Goal: Contribute content: Contribute content

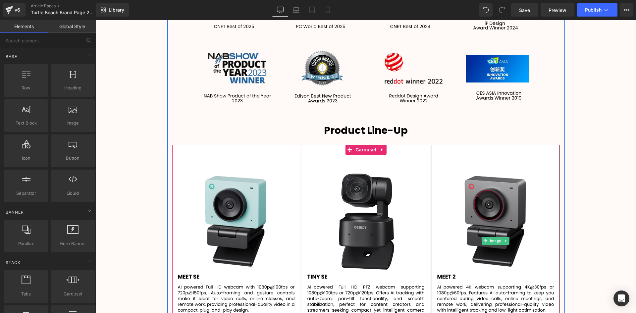
scroll to position [2043, 537]
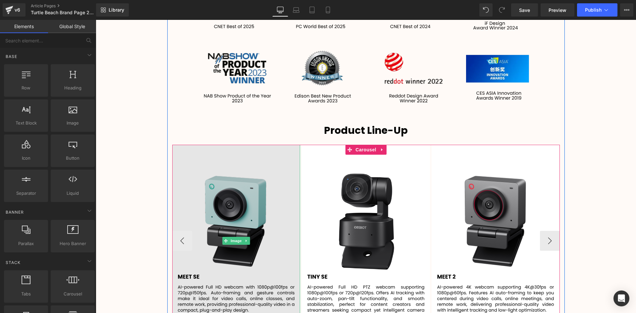
click at [254, 189] on img at bounding box center [236, 241] width 128 height 192
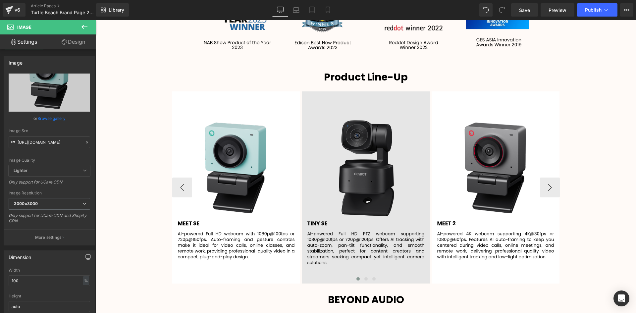
scroll to position [1152, 0]
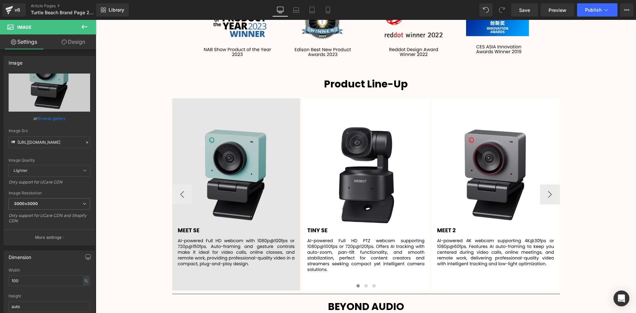
click at [251, 160] on img at bounding box center [236, 194] width 128 height 192
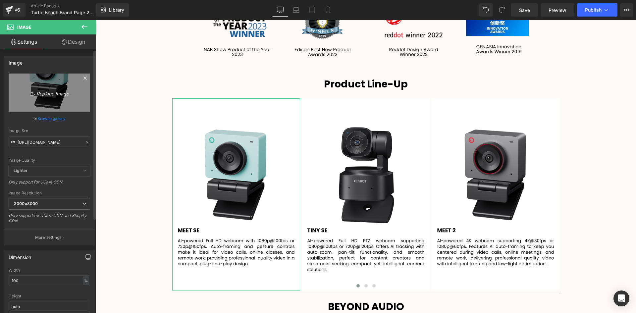
click at [44, 93] on icon "Replace Image" at bounding box center [49, 92] width 53 height 8
type input "C:\fakepath\21.png"
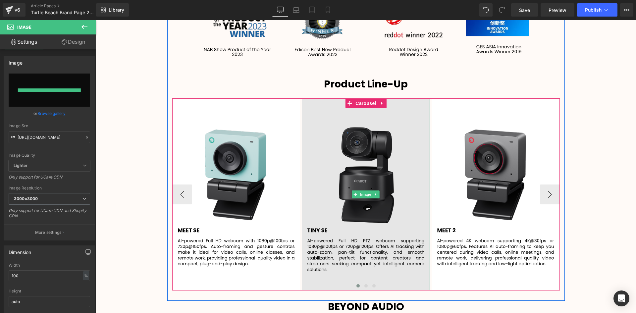
type input "[URL][DOMAIN_NAME]"
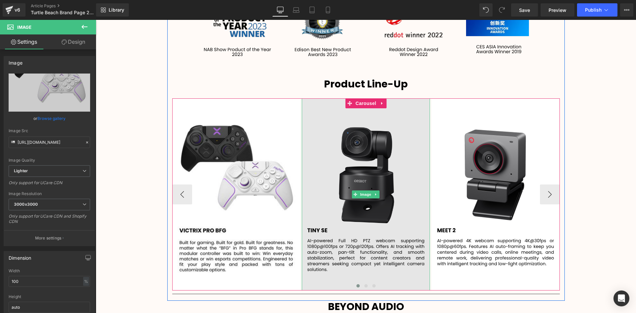
click at [388, 162] on img at bounding box center [366, 194] width 128 height 192
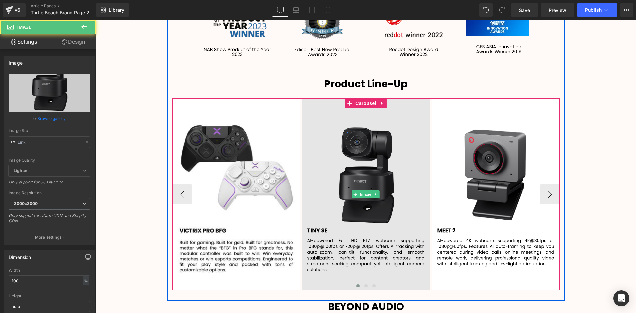
type input "[URL][DOMAIN_NAME]"
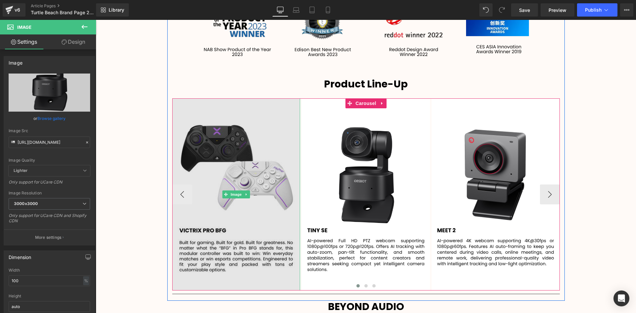
click at [235, 208] on img at bounding box center [236, 194] width 128 height 192
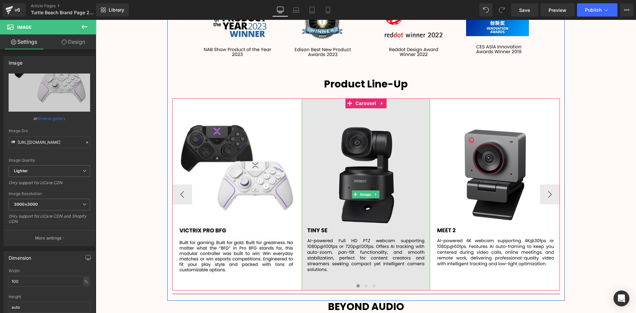
click at [382, 230] on img at bounding box center [366, 194] width 128 height 192
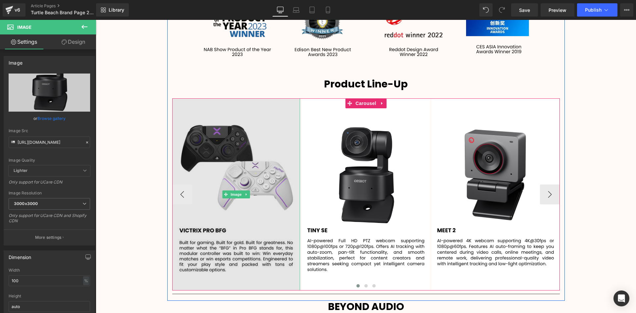
click at [226, 192] on img at bounding box center [236, 194] width 128 height 192
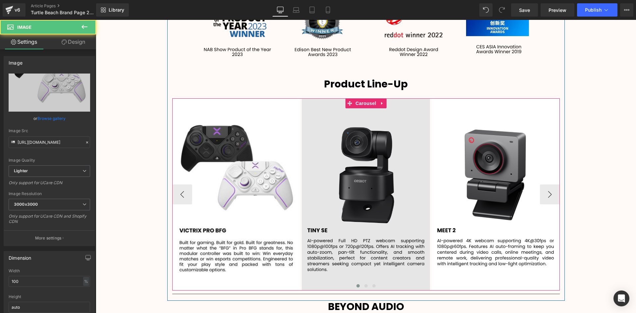
click at [396, 198] on img at bounding box center [366, 194] width 128 height 192
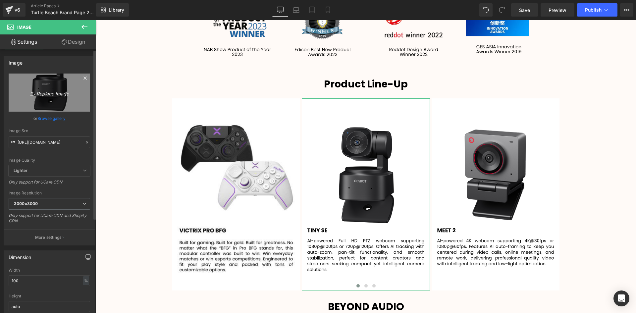
click at [56, 96] on icon "Replace Image" at bounding box center [49, 92] width 53 height 8
type input "C:\fakepath\27.png"
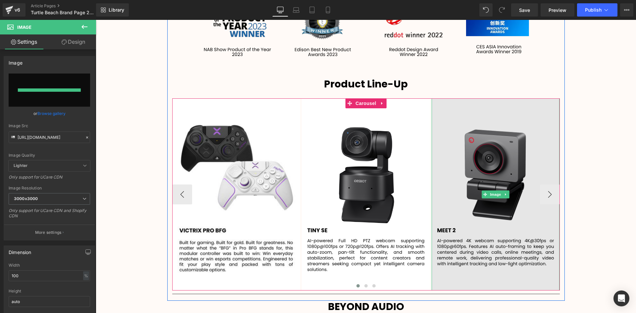
type input "[URL][DOMAIN_NAME]"
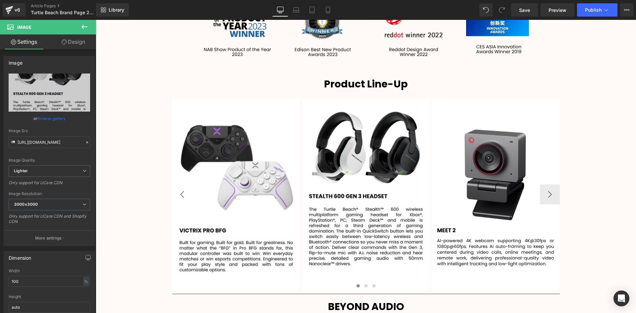
click at [183, 185] on button "‹" at bounding box center [182, 195] width 20 height 20
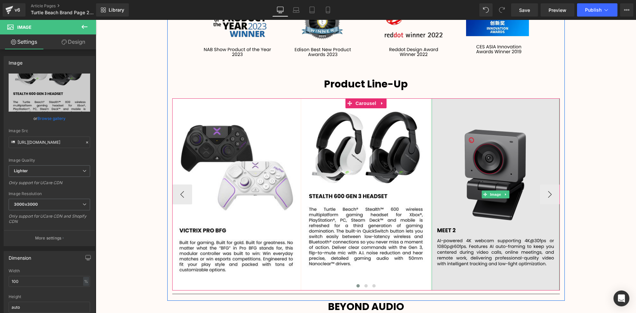
click at [504, 238] on img at bounding box center [496, 194] width 128 height 192
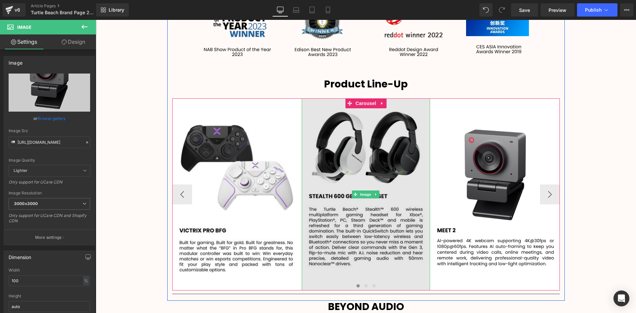
click at [371, 236] on img at bounding box center [366, 194] width 128 height 192
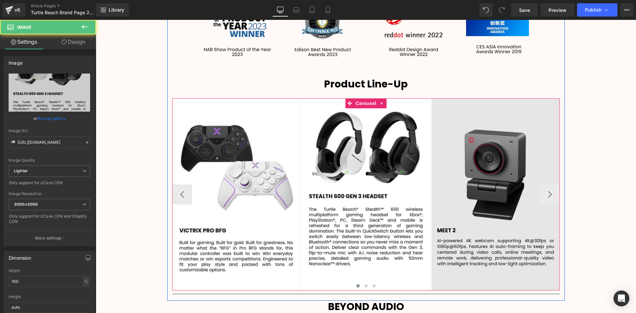
click at [482, 235] on img at bounding box center [496, 194] width 128 height 192
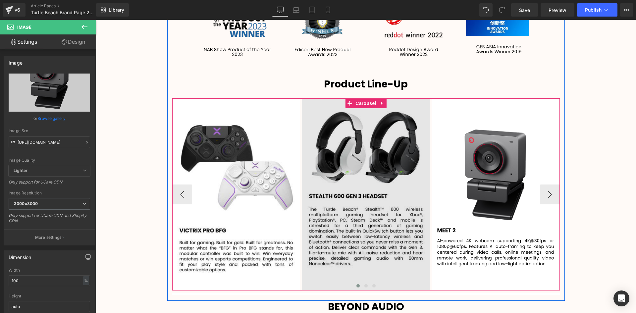
click at [361, 232] on img at bounding box center [366, 194] width 128 height 192
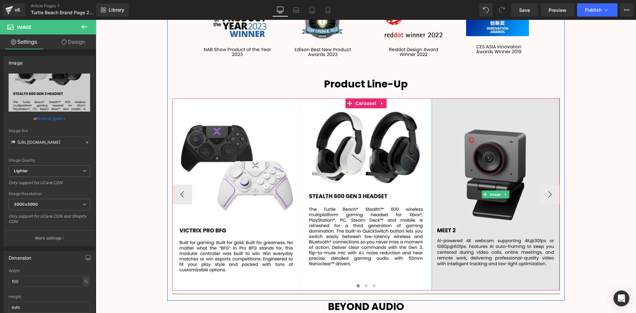
click at [462, 231] on img at bounding box center [496, 194] width 128 height 192
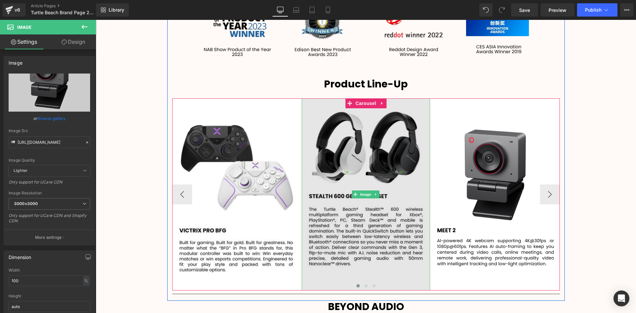
click at [323, 232] on img at bounding box center [366, 194] width 128 height 192
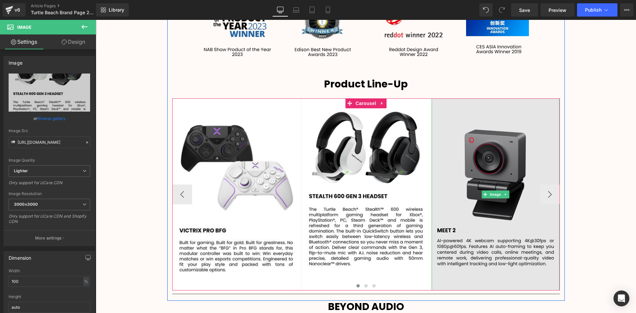
click at [462, 228] on img at bounding box center [496, 194] width 128 height 192
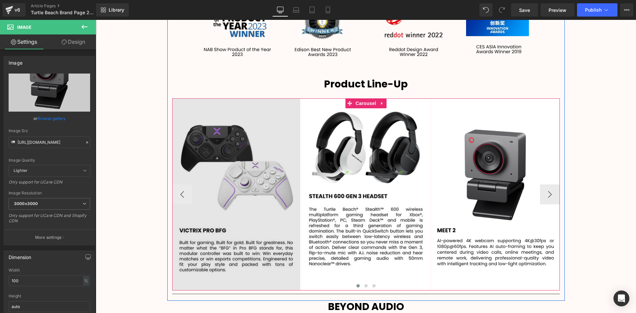
click at [227, 165] on img at bounding box center [236, 194] width 128 height 192
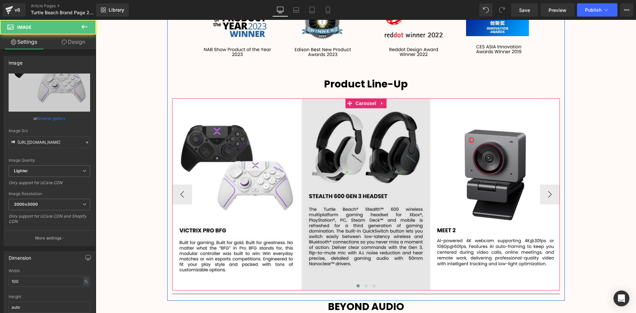
click at [385, 163] on img at bounding box center [366, 194] width 128 height 192
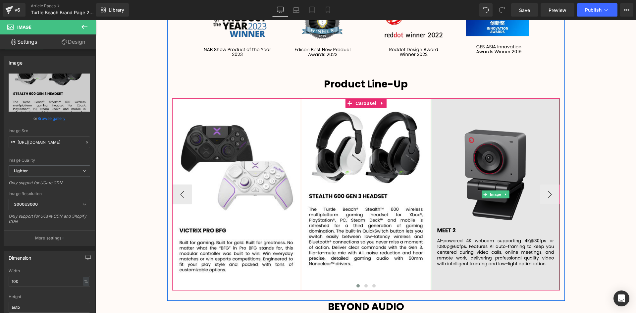
click at [483, 161] on img at bounding box center [496, 194] width 128 height 192
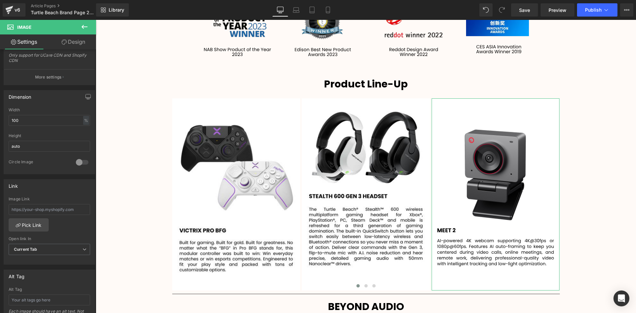
scroll to position [199, 0]
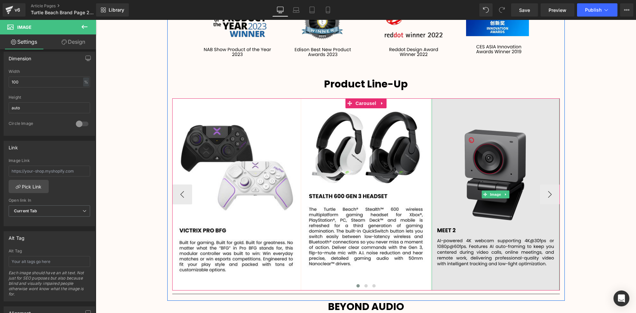
click at [522, 167] on img at bounding box center [496, 194] width 128 height 192
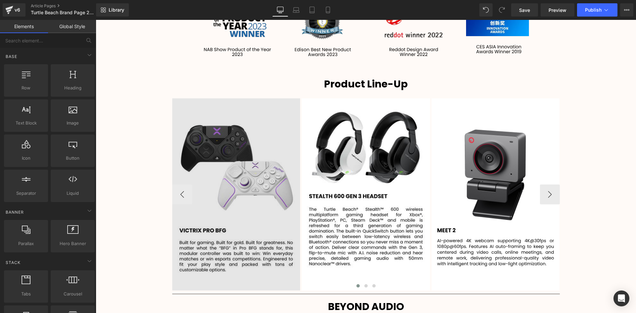
click at [205, 126] on img at bounding box center [236, 194] width 128 height 192
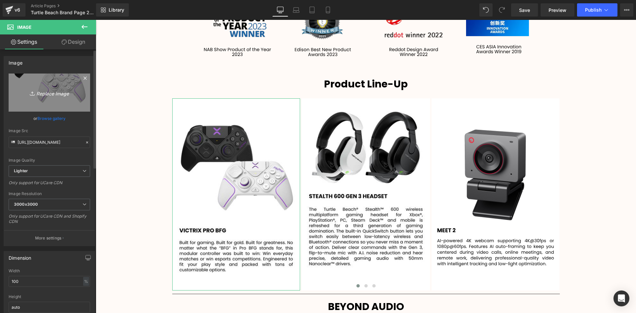
click at [57, 98] on link "Replace Image" at bounding box center [50, 93] width 82 height 38
type input "C:\fakepath\21.svg"
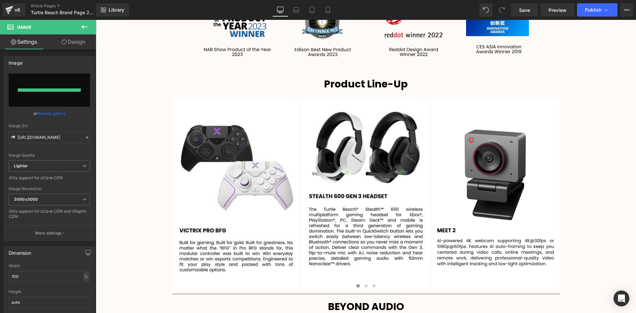
type input "[URL][DOMAIN_NAME]"
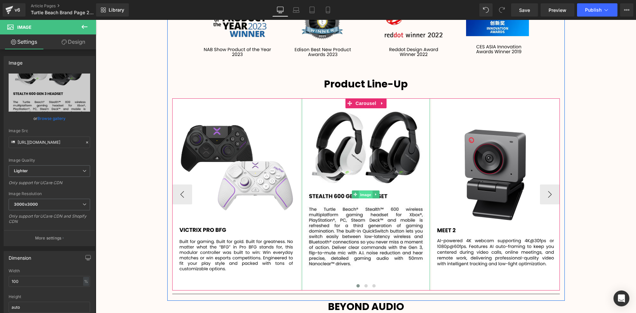
click at [363, 191] on span "Image" at bounding box center [366, 195] width 14 height 8
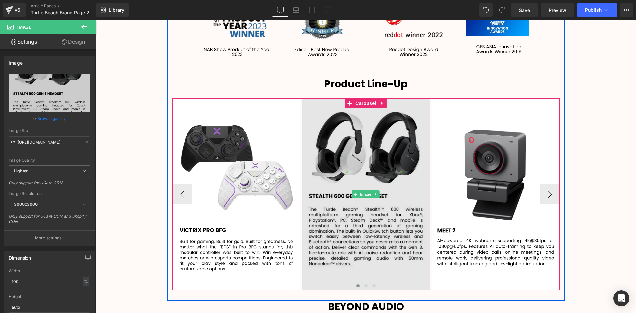
click at [378, 207] on img at bounding box center [366, 194] width 128 height 192
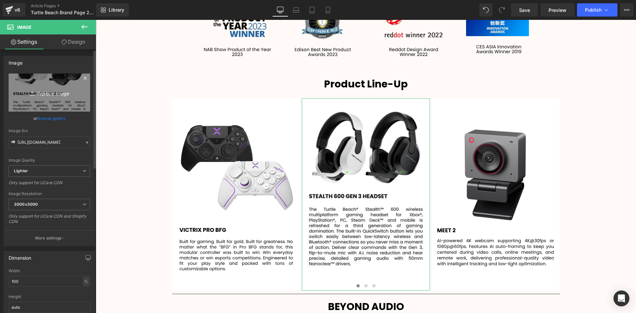
click at [45, 95] on icon "Replace Image" at bounding box center [49, 92] width 53 height 8
type input "C:\fakepath\22.svg"
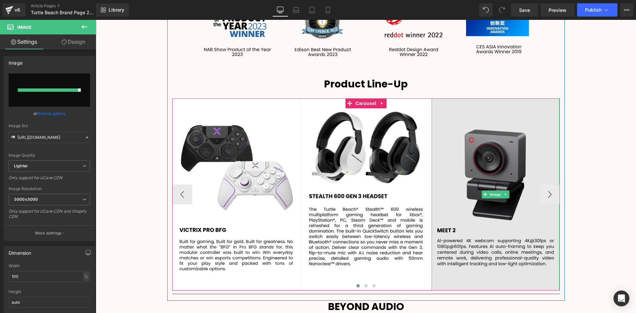
type input "[URL][DOMAIN_NAME]"
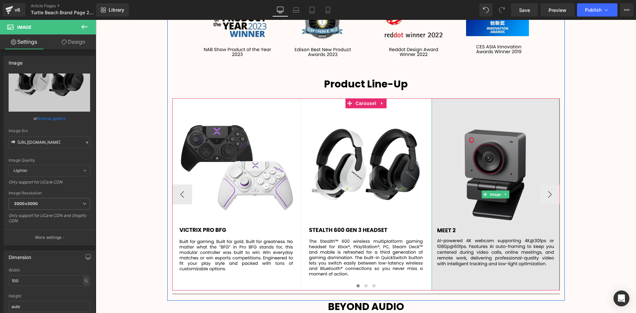
click at [487, 207] on img at bounding box center [496, 194] width 128 height 192
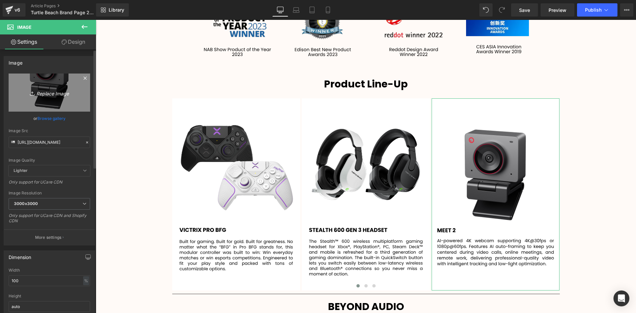
click at [46, 91] on icon "Replace Image" at bounding box center [49, 92] width 53 height 8
type input "C:\fakepath\23.svg"
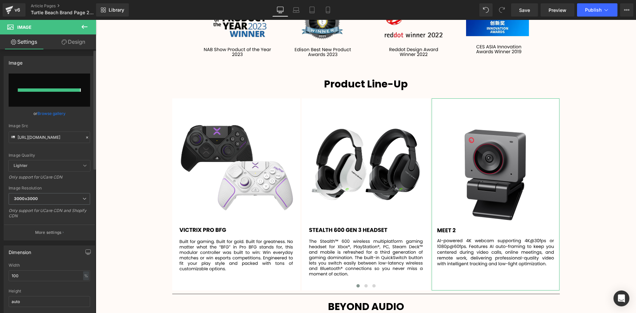
type input "[URL][DOMAIN_NAME]"
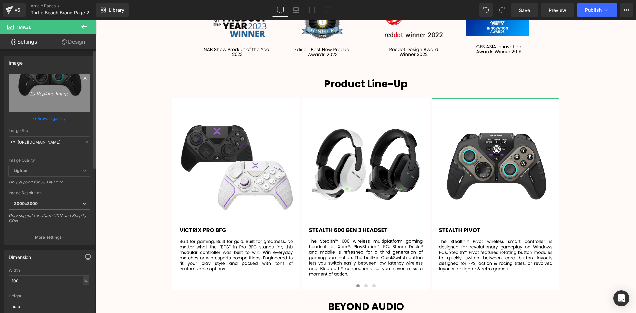
click at [44, 93] on icon "Replace Image" at bounding box center [49, 92] width 53 height 8
type input "C:\fakepath\25.svg"
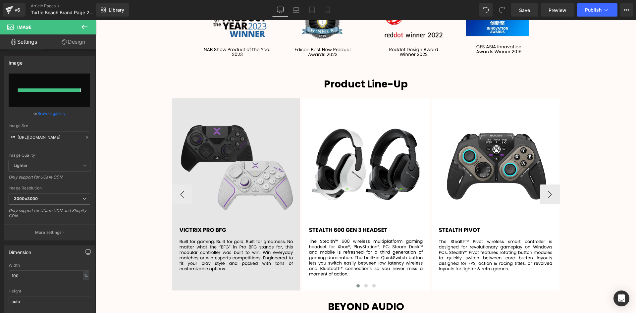
type input "[URL][DOMAIN_NAME]"
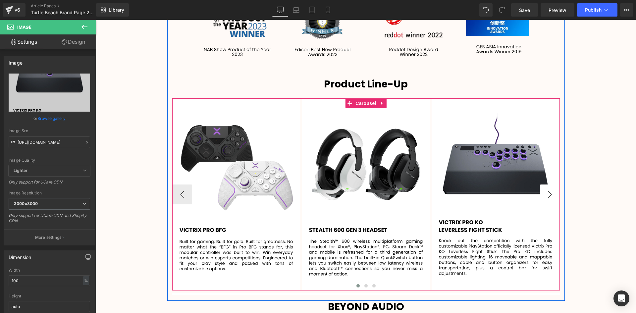
click at [554, 185] on button "›" at bounding box center [550, 195] width 20 height 20
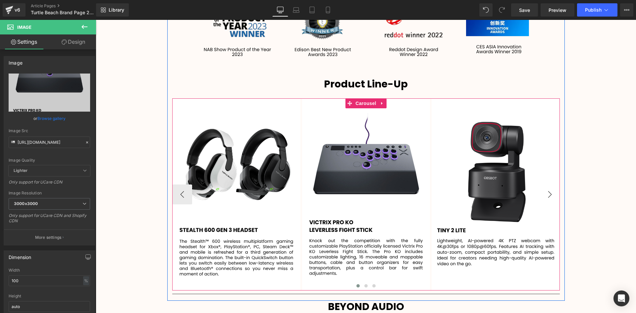
click at [540, 185] on button "›" at bounding box center [550, 195] width 20 height 20
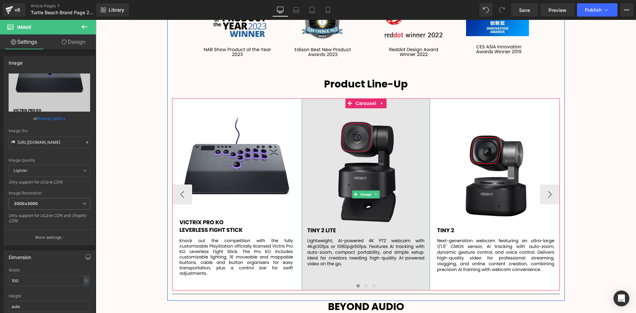
click at [370, 175] on img at bounding box center [366, 194] width 128 height 192
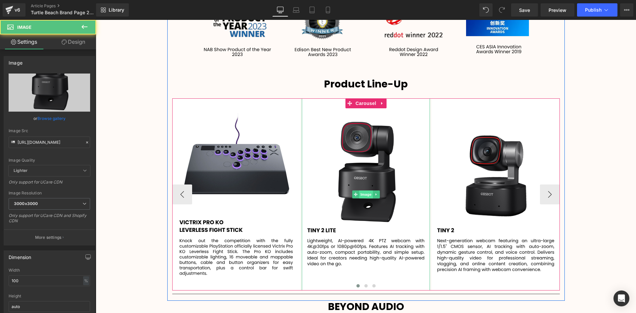
click at [364, 191] on span "Image" at bounding box center [366, 195] width 14 height 8
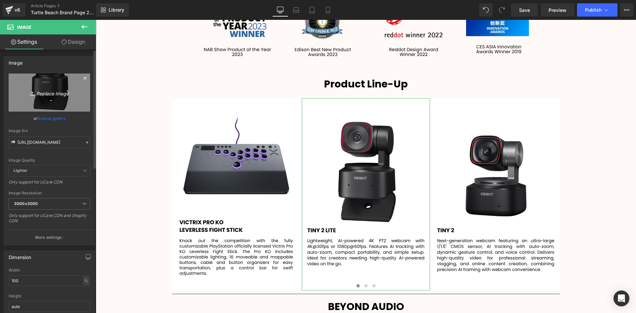
click at [47, 92] on icon "Replace Image" at bounding box center [49, 92] width 53 height 8
type input "C:\fakepath\24.svg"
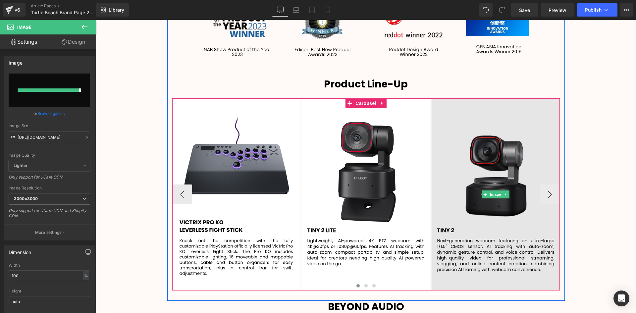
type input "[URL][DOMAIN_NAME]"
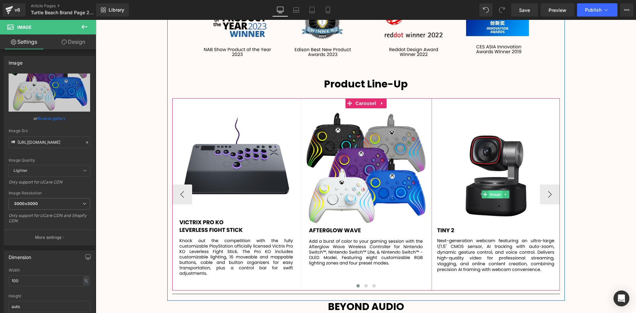
click at [495, 191] on span "Image" at bounding box center [496, 195] width 14 height 8
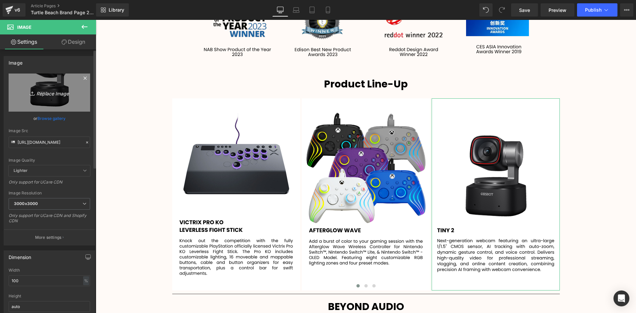
click at [48, 93] on icon "Replace Image" at bounding box center [49, 92] width 53 height 8
type input "C:\fakepath\26.svg"
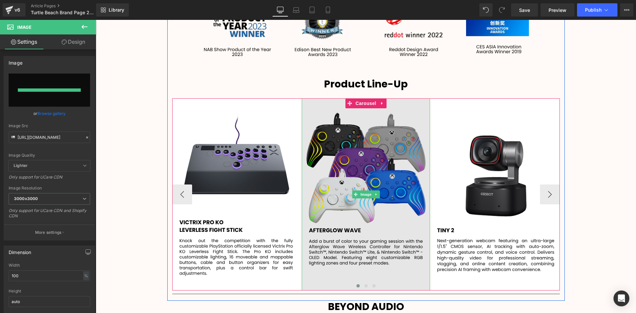
type input "[URL][DOMAIN_NAME]"
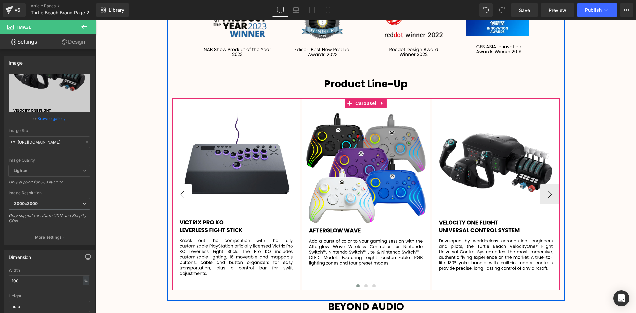
click at [179, 185] on button "‹" at bounding box center [182, 195] width 20 height 20
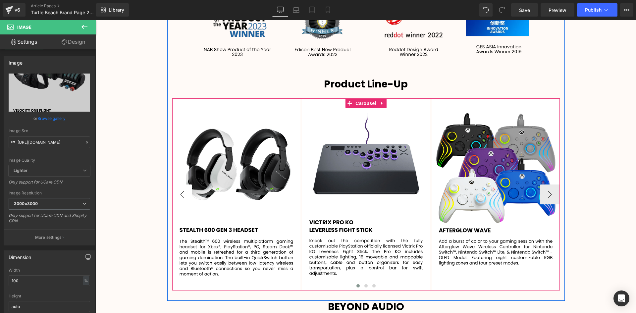
click at [178, 185] on button "‹" at bounding box center [182, 195] width 20 height 20
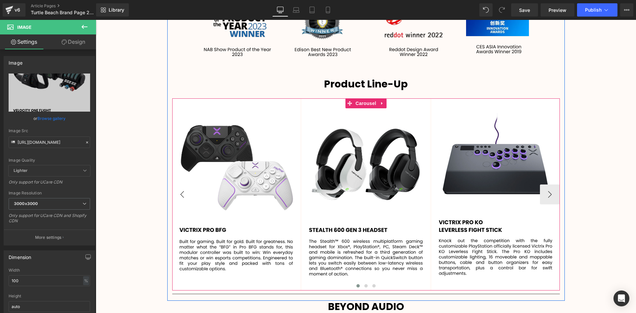
click at [180, 185] on button "‹" at bounding box center [182, 195] width 20 height 20
click at [548, 185] on button "›" at bounding box center [550, 195] width 20 height 20
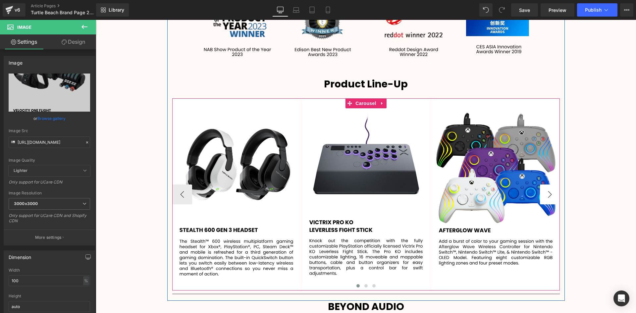
click at [548, 185] on button "›" at bounding box center [550, 195] width 20 height 20
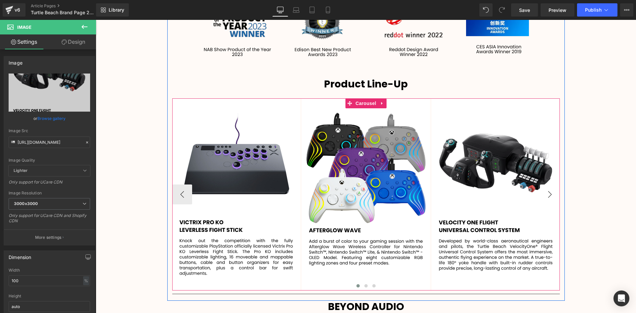
click at [548, 185] on button "›" at bounding box center [550, 195] width 20 height 20
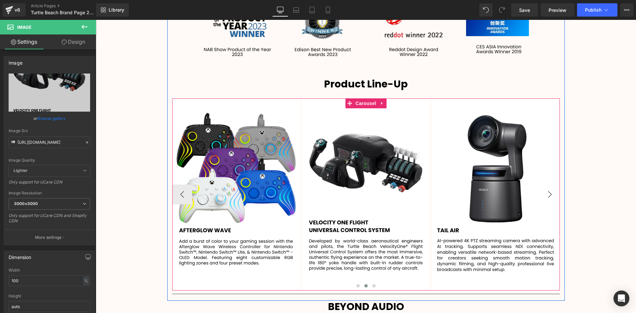
click at [548, 185] on button "›" at bounding box center [550, 195] width 20 height 20
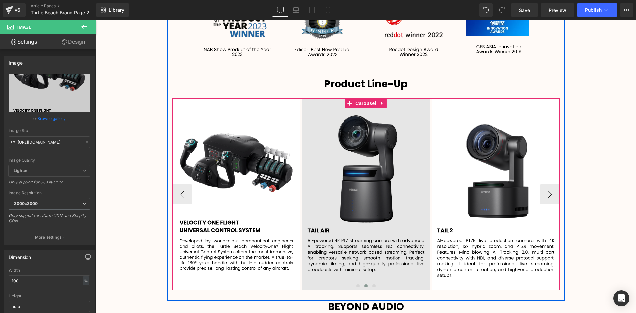
click at [416, 188] on img at bounding box center [366, 194] width 128 height 192
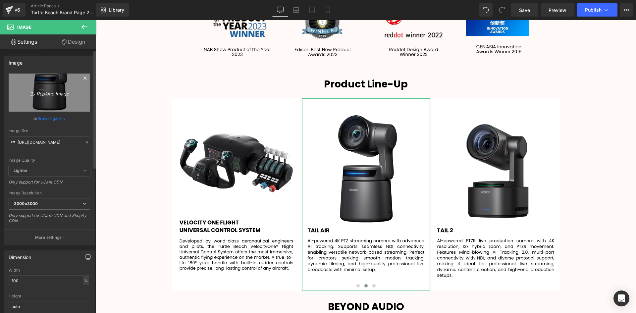
click at [51, 92] on icon "Replace Image" at bounding box center [49, 92] width 53 height 8
type input "C:\fakepath\27.svg"
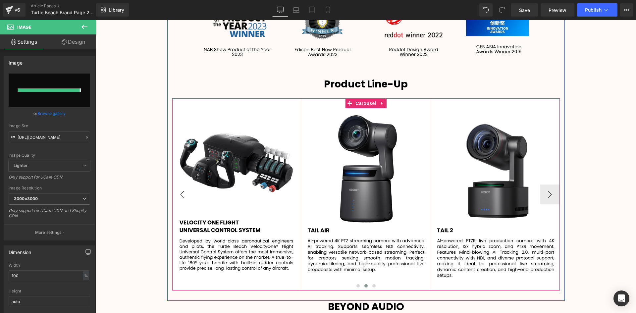
type input "[URL][DOMAIN_NAME]"
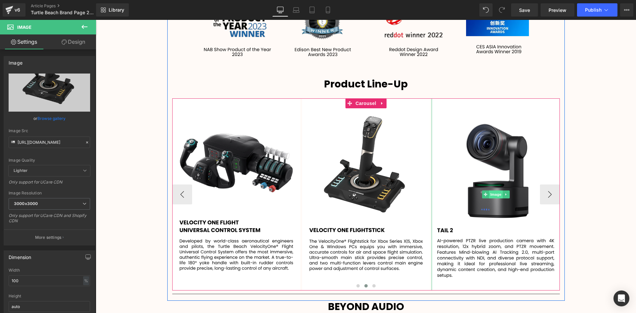
click at [489, 191] on span "Image" at bounding box center [496, 195] width 14 height 8
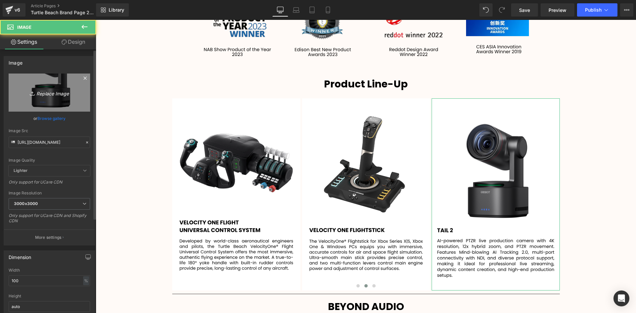
click at [50, 94] on icon "Replace Image" at bounding box center [49, 92] width 53 height 8
type input "C:\fakepath\28.svg"
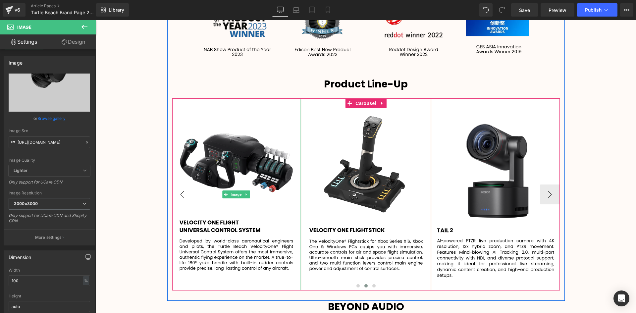
type input "[URL][DOMAIN_NAME]"
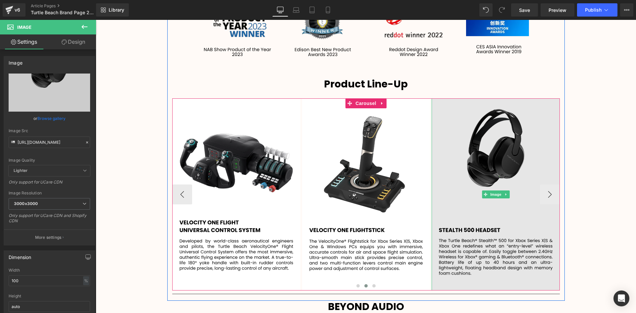
click at [467, 142] on img at bounding box center [496, 194] width 128 height 192
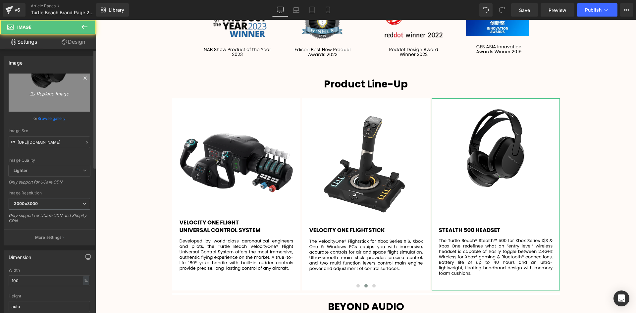
click at [44, 93] on icon "Replace Image" at bounding box center [49, 92] width 53 height 8
type input "C:\fakepath\Copy of Add a heading.svg"
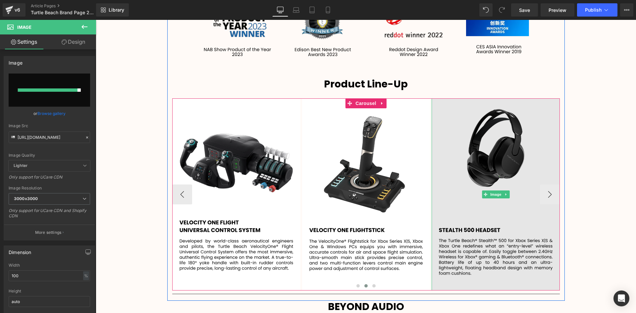
type input "[URL][DOMAIN_NAME]"
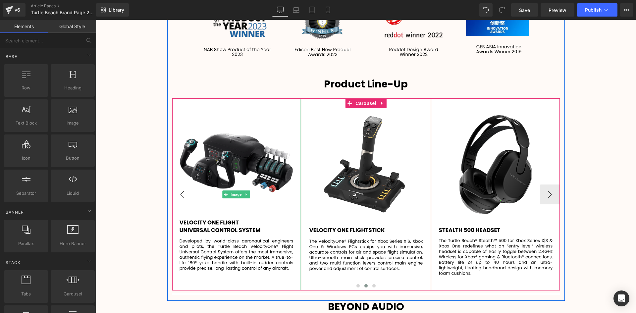
click at [188, 185] on button "‹" at bounding box center [182, 195] width 20 height 20
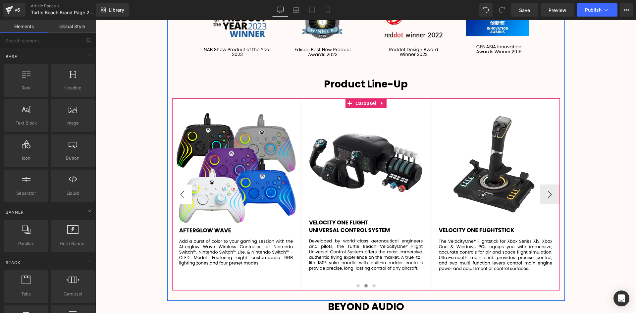
click at [185, 186] on button "‹" at bounding box center [182, 195] width 20 height 20
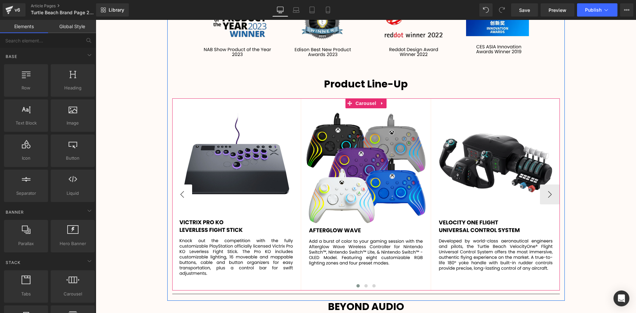
click at [185, 186] on button "‹" at bounding box center [182, 195] width 20 height 20
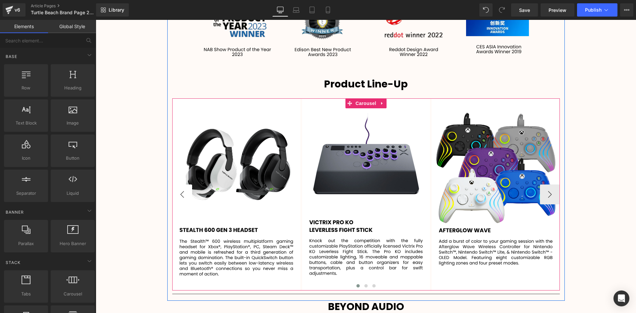
click at [185, 186] on button "‹" at bounding box center [182, 195] width 20 height 20
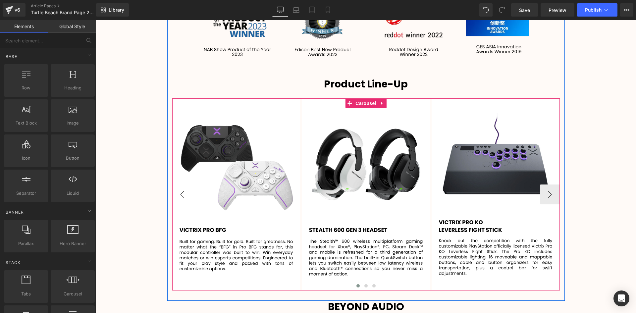
click at [185, 185] on button "‹" at bounding box center [182, 195] width 20 height 20
click at [551, 185] on button "›" at bounding box center [550, 195] width 20 height 20
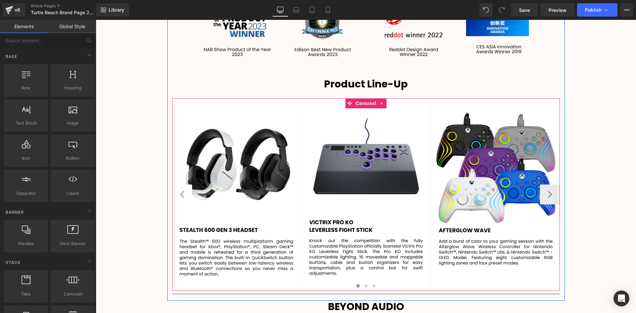
click at [178, 187] on button "‹" at bounding box center [182, 195] width 20 height 20
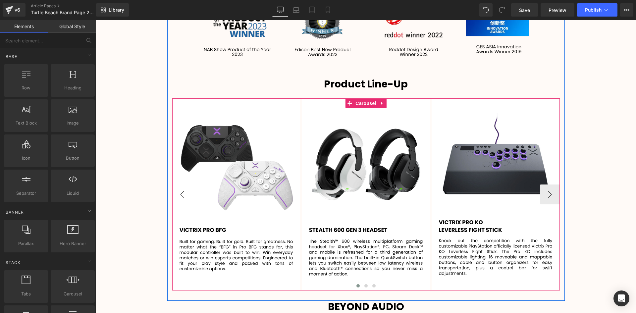
click at [185, 185] on button "‹" at bounding box center [182, 195] width 20 height 20
click at [549, 185] on button "›" at bounding box center [550, 195] width 20 height 20
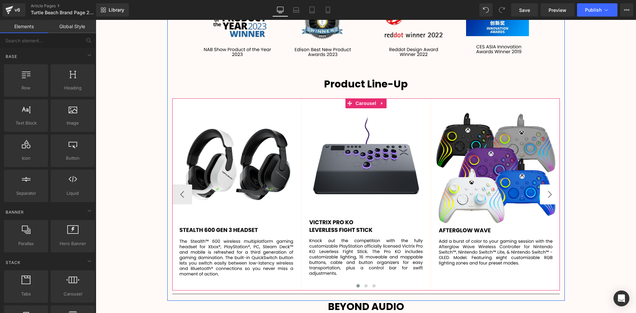
click at [545, 185] on button "›" at bounding box center [550, 195] width 20 height 20
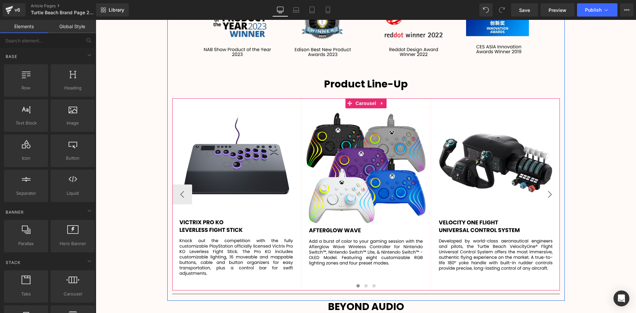
click at [545, 185] on button "›" at bounding box center [550, 195] width 20 height 20
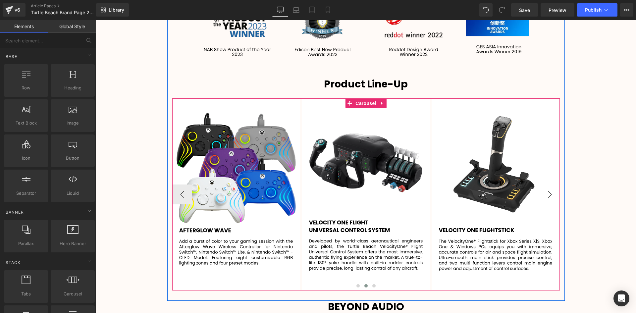
click at [545, 185] on button "›" at bounding box center [550, 195] width 20 height 20
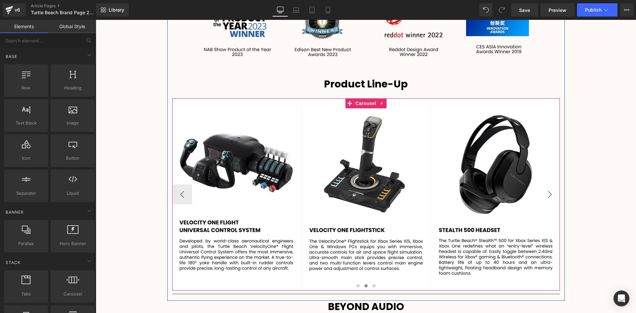
click at [545, 185] on button "›" at bounding box center [550, 195] width 20 height 20
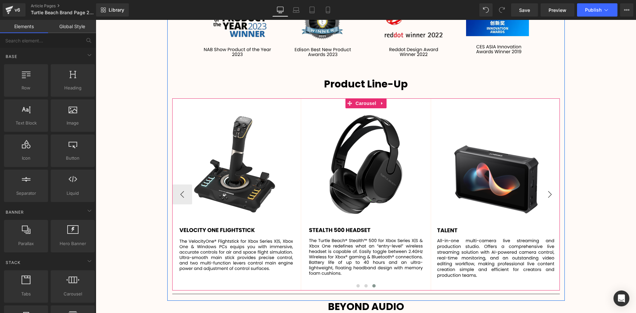
click at [545, 185] on button "›" at bounding box center [550, 195] width 20 height 20
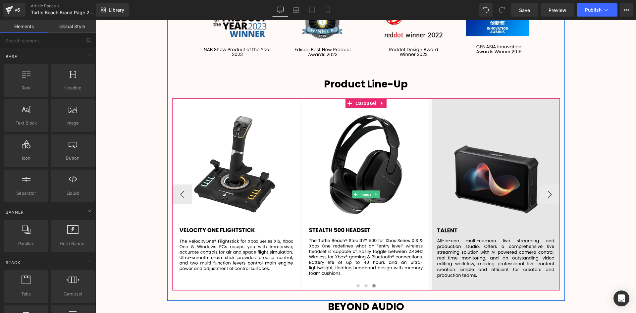
click at [518, 169] on img at bounding box center [496, 194] width 128 height 192
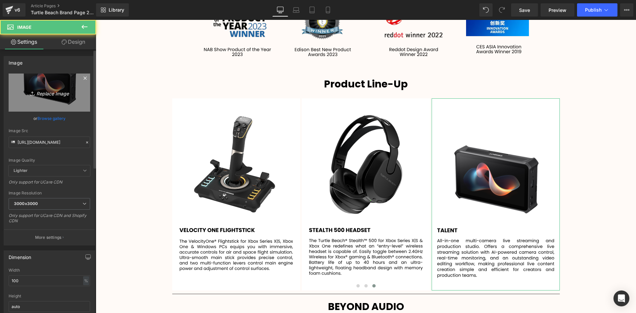
click at [49, 93] on icon "Replace Image" at bounding box center [49, 92] width 53 height 8
type input "C:\fakepath\23.svg"
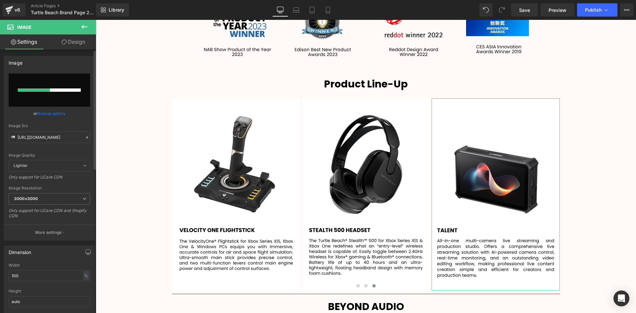
click at [47, 87] on input "file" at bounding box center [50, 90] width 82 height 33
type input "[URL][DOMAIN_NAME]"
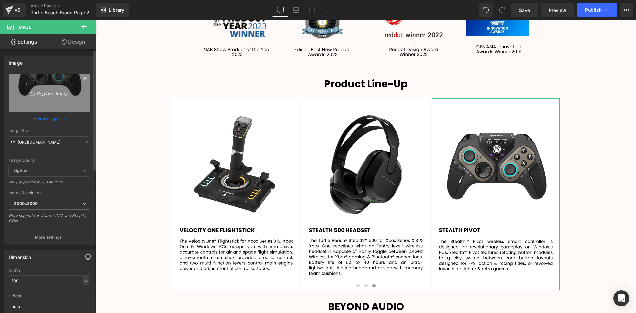
click at [56, 90] on icon "Replace Image" at bounding box center [49, 92] width 53 height 8
type input "C:\fakepath\25.svg"
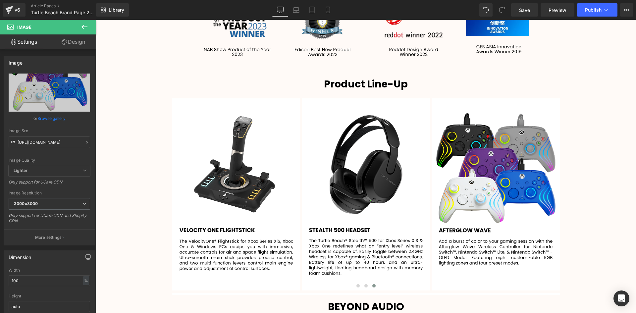
type input "[URL][DOMAIN_NAME]"
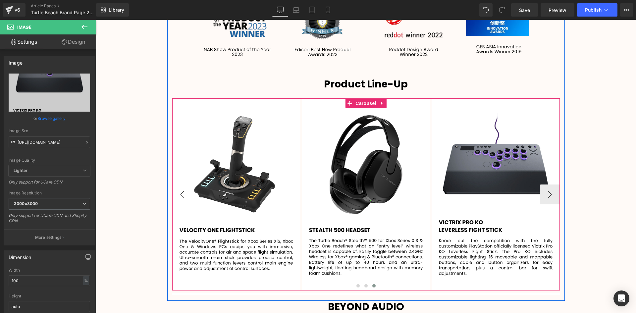
click at [181, 185] on button "‹" at bounding box center [182, 195] width 20 height 20
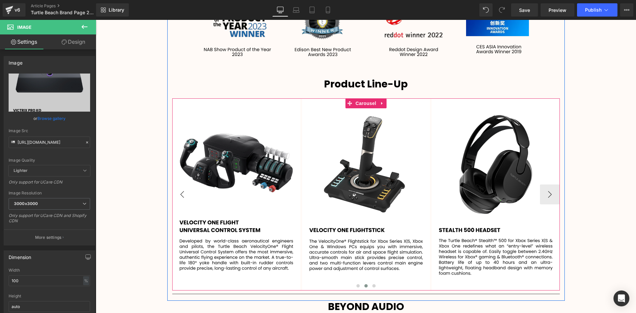
click at [181, 185] on button "‹" at bounding box center [182, 195] width 20 height 20
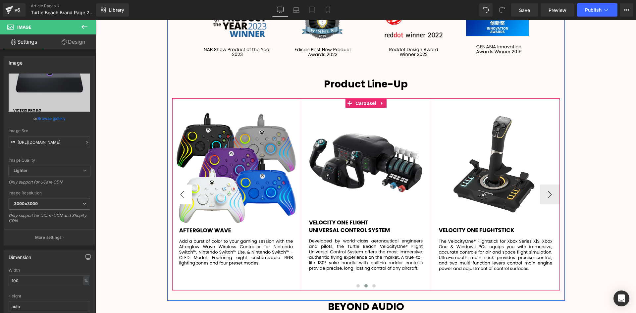
click at [181, 185] on button "‹" at bounding box center [182, 195] width 20 height 20
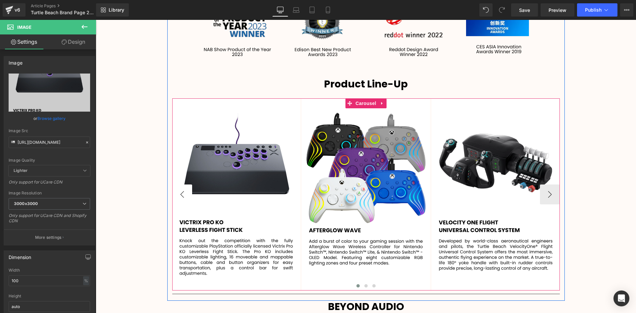
click at [181, 185] on button "‹" at bounding box center [182, 195] width 20 height 20
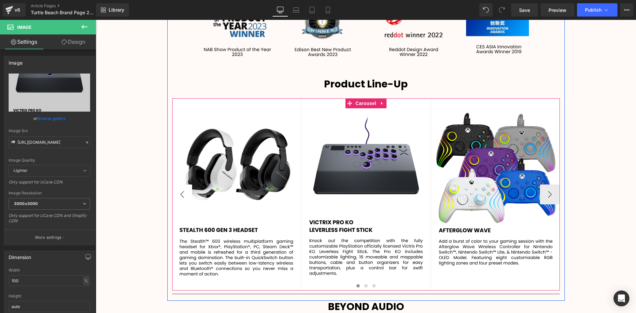
click at [181, 185] on button "‹" at bounding box center [182, 195] width 20 height 20
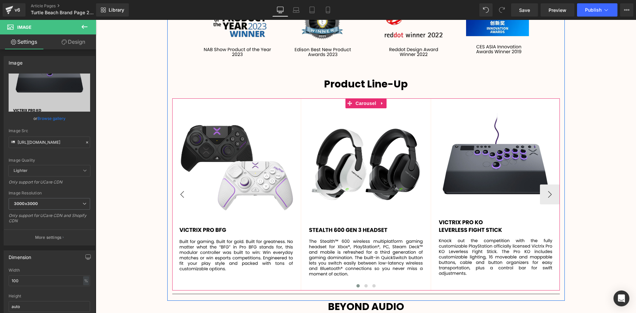
click at [181, 185] on button "‹" at bounding box center [182, 195] width 20 height 20
click at [177, 185] on button "‹" at bounding box center [182, 195] width 20 height 20
click at [541, 190] on button "›" at bounding box center [550, 195] width 20 height 20
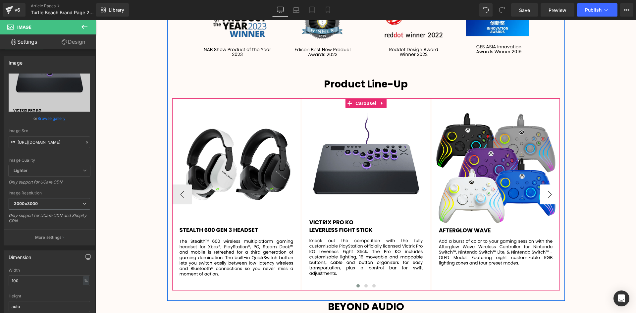
click at [547, 188] on button "›" at bounding box center [550, 195] width 20 height 20
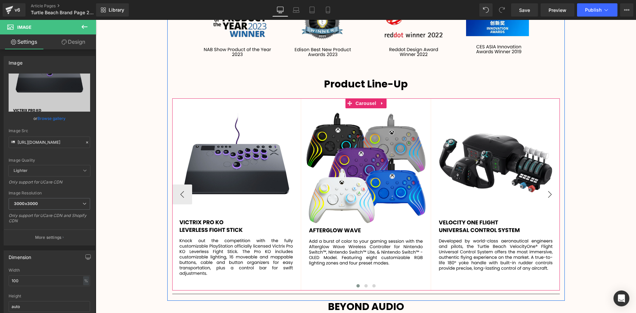
click at [547, 188] on button "›" at bounding box center [550, 195] width 20 height 20
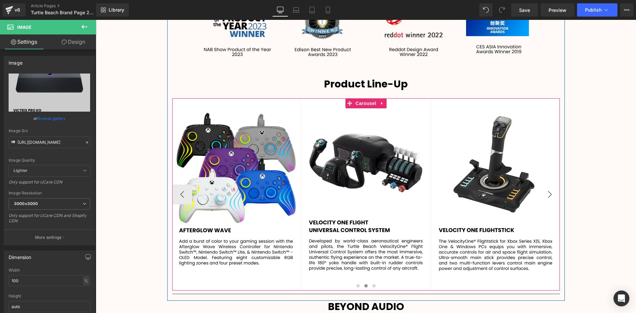
click at [547, 188] on button "›" at bounding box center [550, 195] width 20 height 20
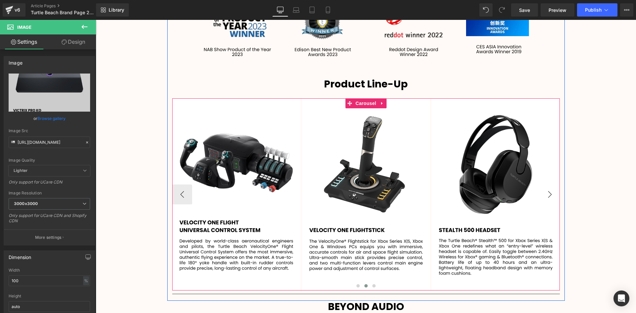
click at [548, 186] on button "›" at bounding box center [550, 195] width 20 height 20
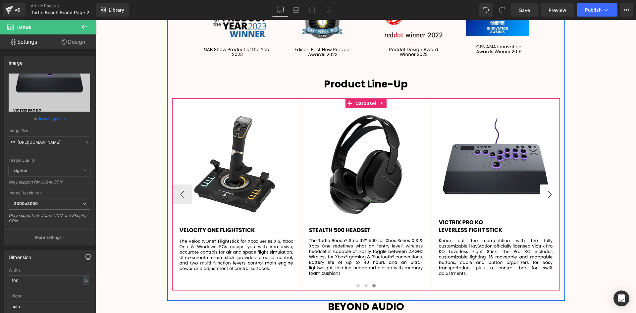
click at [548, 186] on button "›" at bounding box center [550, 195] width 20 height 20
click at [182, 185] on button "‹" at bounding box center [182, 195] width 20 height 20
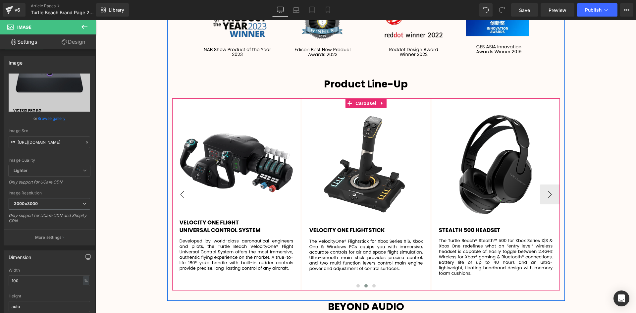
click at [182, 185] on button "‹" at bounding box center [182, 195] width 20 height 20
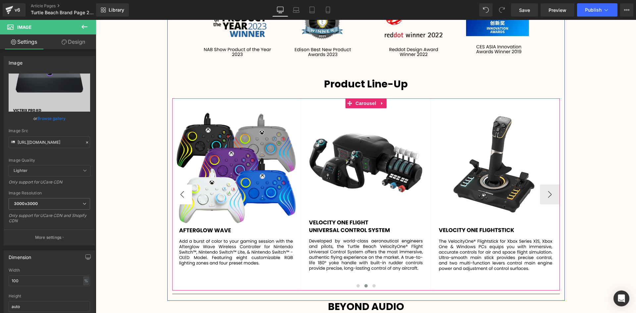
click at [182, 185] on button "‹" at bounding box center [182, 195] width 20 height 20
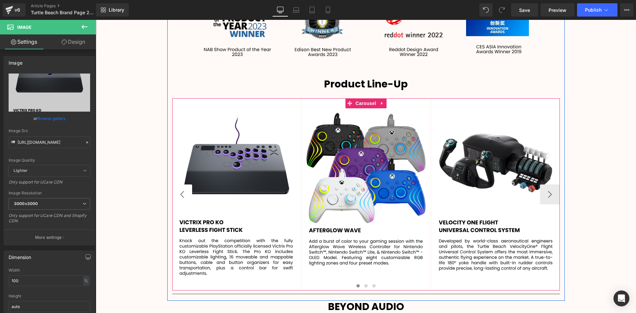
click at [182, 185] on button "‹" at bounding box center [182, 195] width 20 height 20
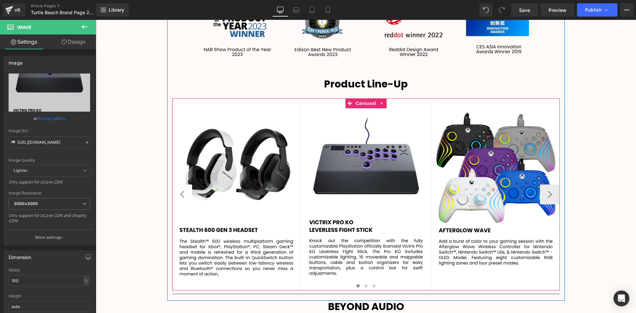
click at [182, 185] on button "‹" at bounding box center [182, 195] width 20 height 20
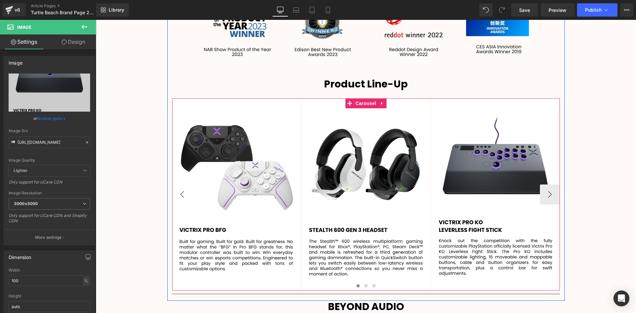
click at [182, 185] on button "‹" at bounding box center [182, 195] width 20 height 20
click at [553, 185] on button "›" at bounding box center [550, 195] width 20 height 20
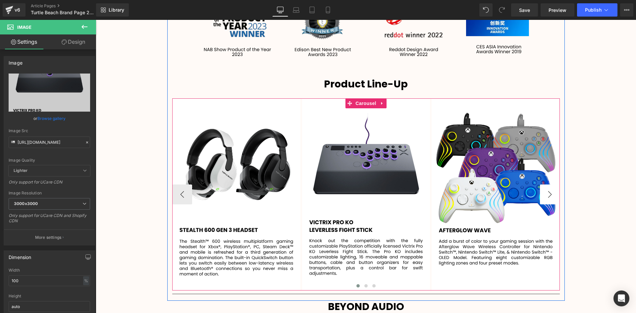
click at [553, 185] on button "›" at bounding box center [550, 195] width 20 height 20
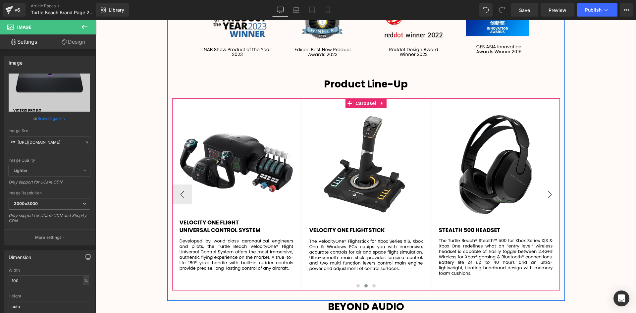
click at [553, 185] on button "›" at bounding box center [550, 195] width 20 height 20
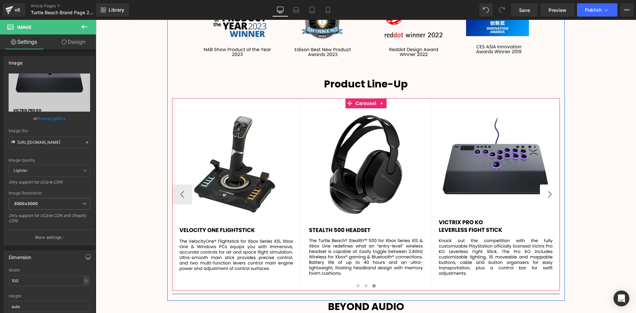
click at [553, 185] on button "›" at bounding box center [550, 195] width 20 height 20
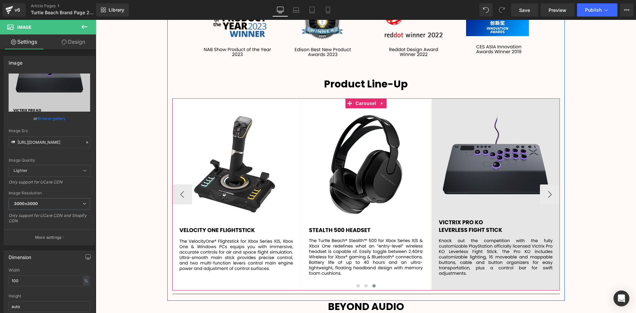
click at [504, 158] on img at bounding box center [496, 194] width 128 height 192
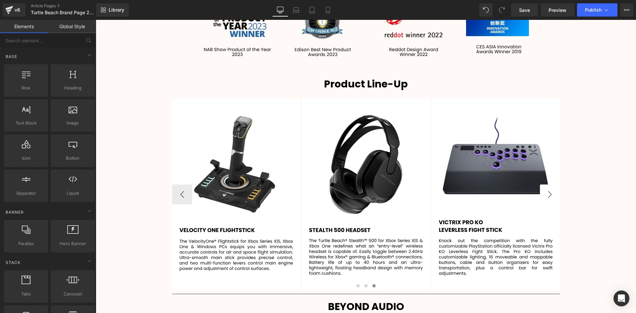
click at [541, 185] on button "›" at bounding box center [550, 195] width 20 height 20
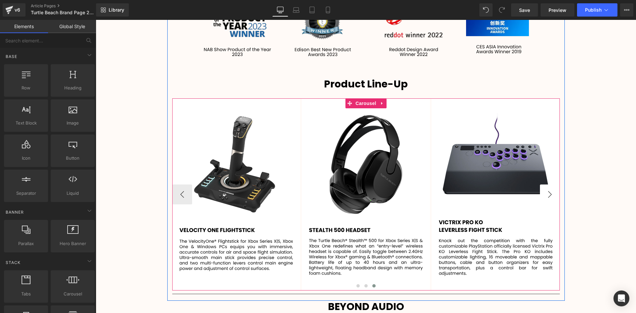
click at [547, 185] on button "›" at bounding box center [550, 195] width 20 height 20
click at [546, 185] on button "›" at bounding box center [550, 195] width 20 height 20
click at [546, 186] on button "›" at bounding box center [550, 195] width 20 height 20
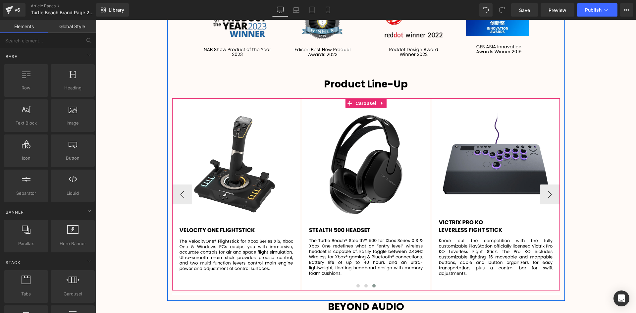
click at [487, 179] on img at bounding box center [496, 194] width 128 height 192
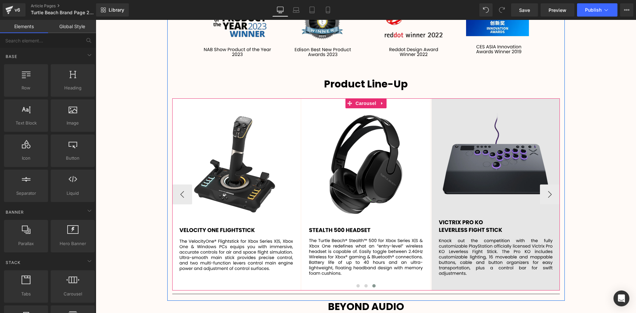
click at [488, 166] on img at bounding box center [496, 194] width 128 height 192
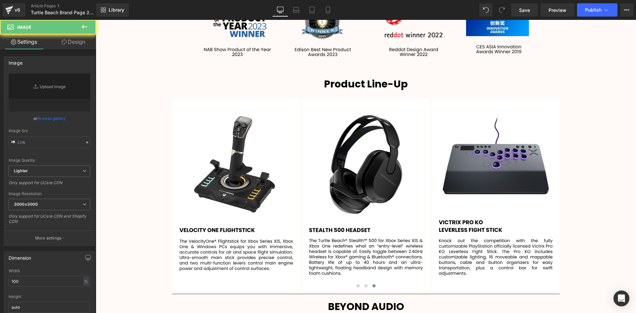
click at [40, 89] on link "Replace Image" at bounding box center [50, 93] width 82 height 38
type input "[URL][DOMAIN_NAME]"
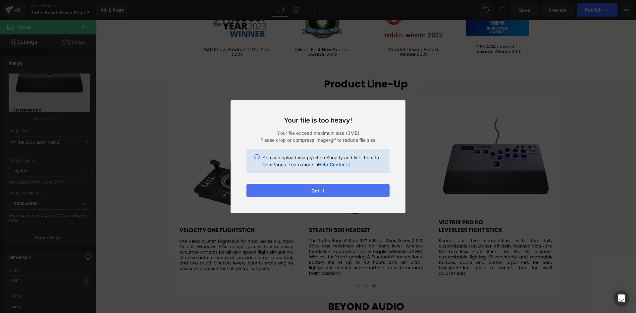
click at [337, 193] on button "Got it" at bounding box center [318, 190] width 143 height 13
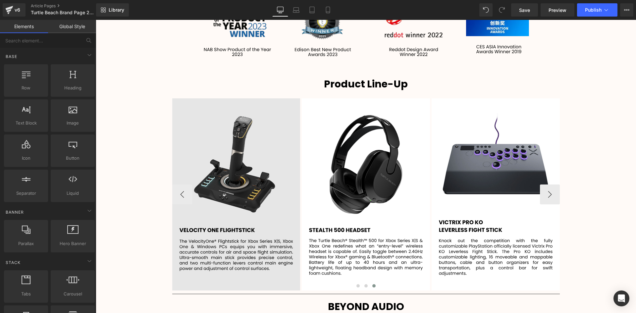
click at [496, 136] on img at bounding box center [496, 194] width 128 height 192
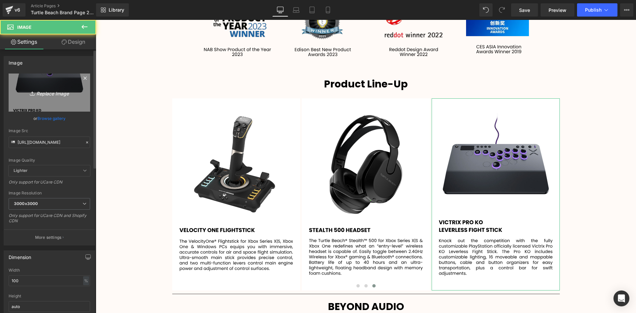
click at [42, 81] on link "Replace Image" at bounding box center [50, 93] width 82 height 38
click at [49, 93] on icon "Replace Image" at bounding box center [49, 92] width 53 height 8
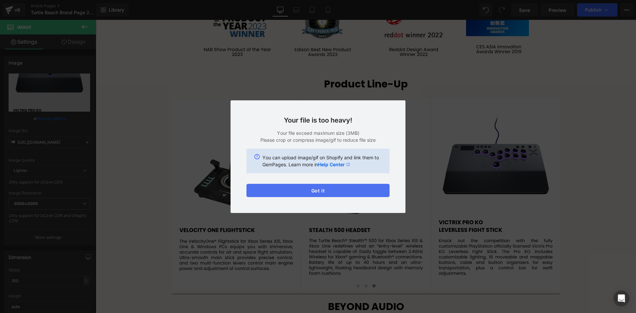
click at [325, 192] on button "Got it" at bounding box center [318, 190] width 143 height 13
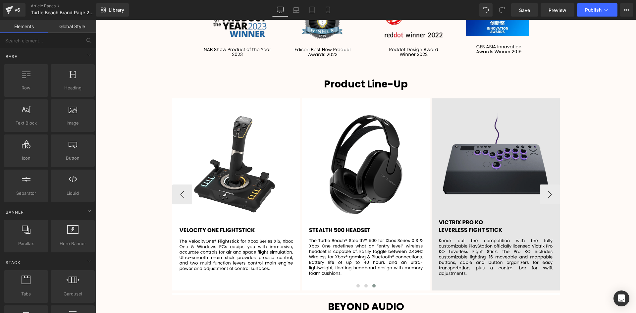
click at [469, 148] on img at bounding box center [496, 194] width 128 height 192
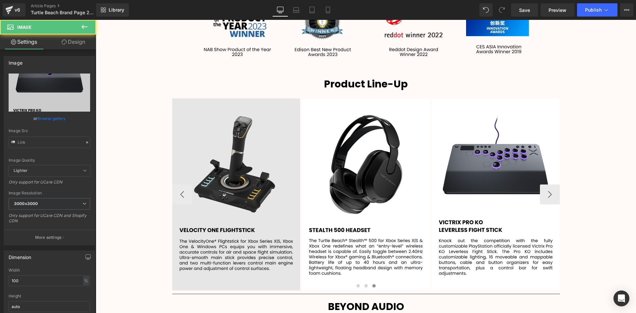
type input "[URL][DOMAIN_NAME]"
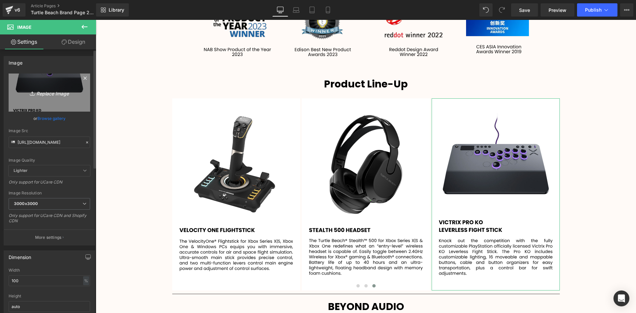
click at [46, 92] on icon "Replace Image" at bounding box center [49, 92] width 53 height 8
type input "C:\fakepath\Copy of Add a heading (1).png"
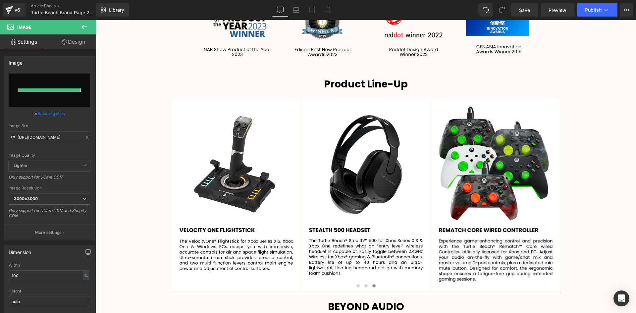
type input "[URL][DOMAIN_NAME]"
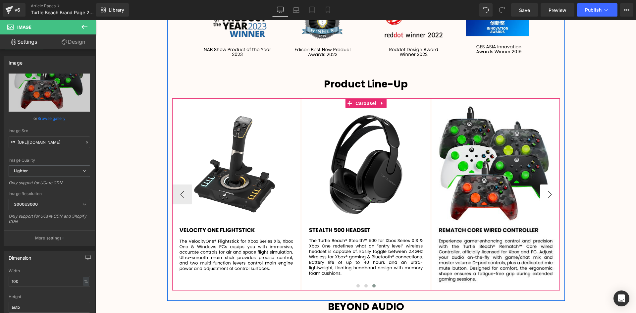
click at [553, 185] on button "›" at bounding box center [550, 195] width 20 height 20
click at [180, 185] on button "‹" at bounding box center [182, 195] width 20 height 20
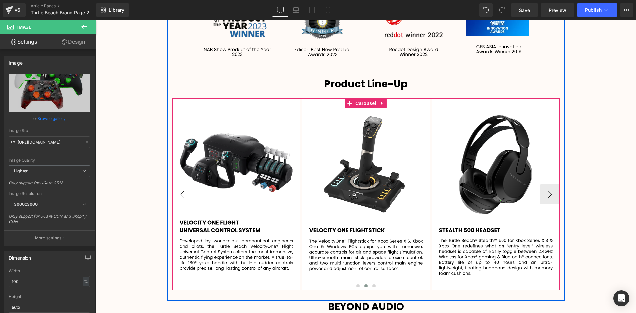
click at [180, 185] on button "‹" at bounding box center [182, 195] width 20 height 20
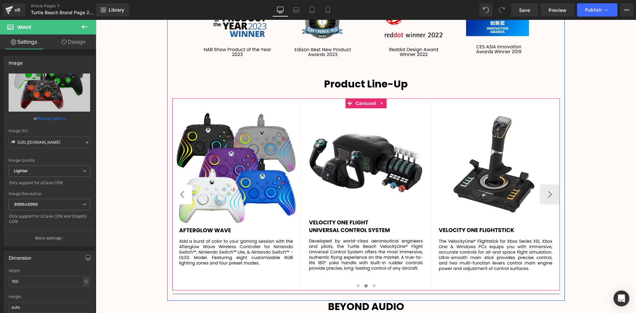
click at [180, 185] on button "‹" at bounding box center [182, 195] width 20 height 20
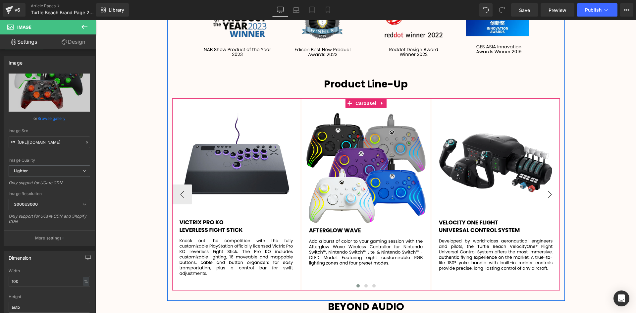
click at [548, 185] on button "›" at bounding box center [550, 195] width 20 height 20
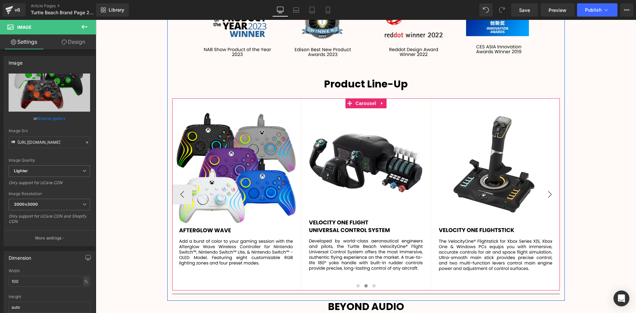
click at [548, 185] on button "›" at bounding box center [550, 195] width 20 height 20
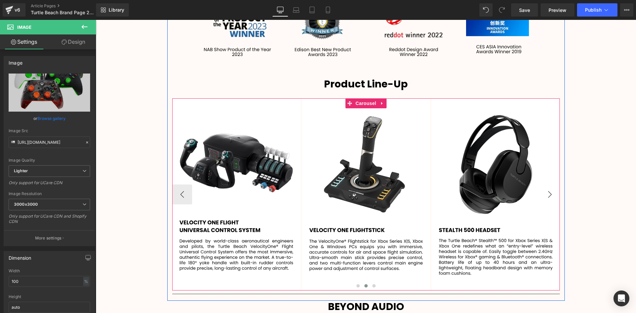
click at [548, 185] on button "›" at bounding box center [550, 195] width 20 height 20
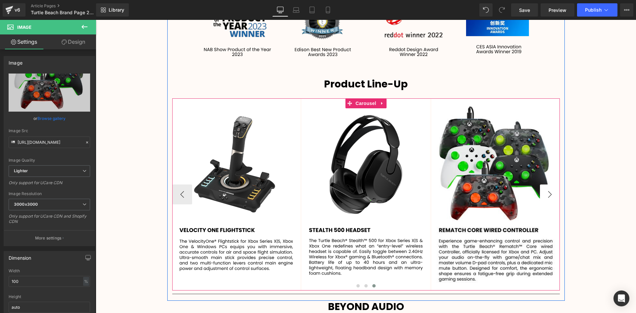
click at [548, 185] on button "›" at bounding box center [550, 195] width 20 height 20
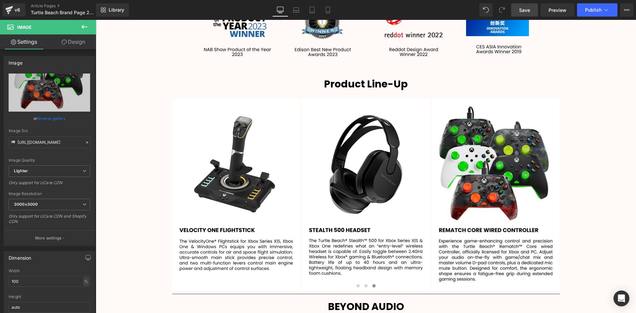
drag, startPoint x: 531, startPoint y: 11, endPoint x: 475, endPoint y: 145, distance: 145.6
click at [531, 11] on link "Save" at bounding box center [524, 9] width 27 height 13
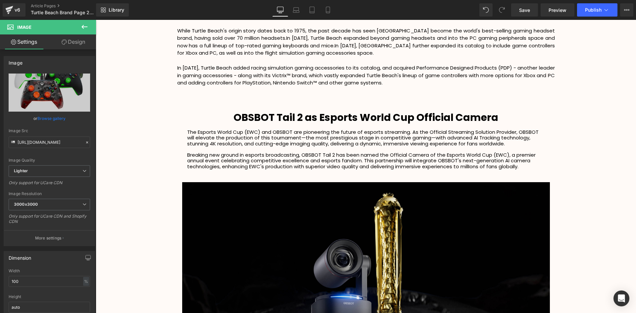
scroll to position [1285, 0]
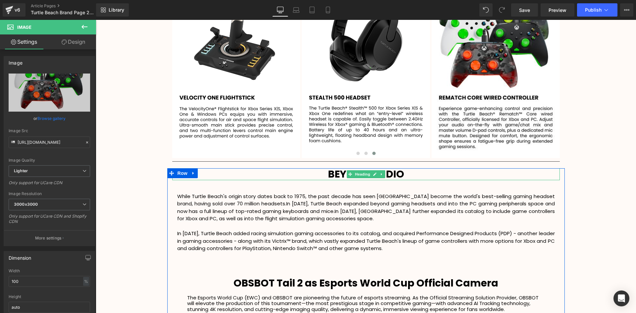
click at [377, 170] on link at bounding box center [375, 174] width 7 height 8
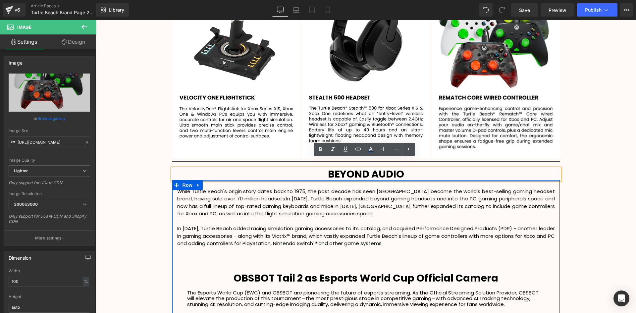
drag, startPoint x: 398, startPoint y: 183, endPoint x: 451, endPoint y: 180, distance: 53.8
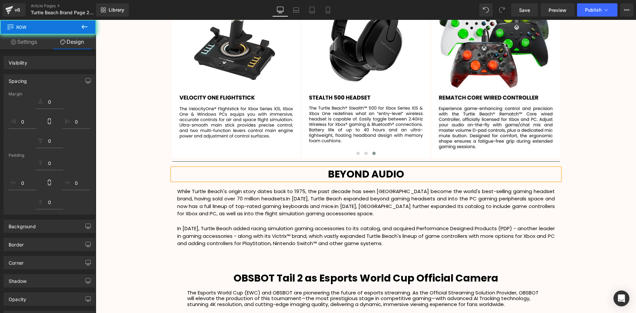
click at [377, 158] on div "Separator" at bounding box center [366, 161] width 388 height 7
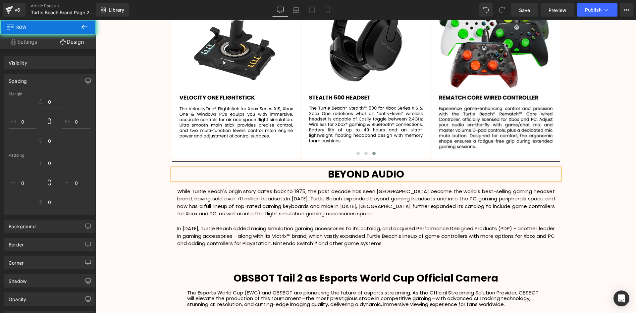
click at [533, 192] on p "While Turtle Beach's origin story dates back to 1975, the past decade has seen …" at bounding box center [366, 203] width 378 height 30
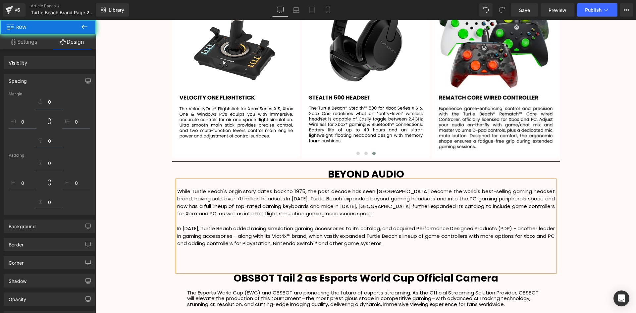
drag, startPoint x: 544, startPoint y: 226, endPoint x: 530, endPoint y: 197, distance: 32.6
click at [544, 226] on p "In [DATE], Turtle Beach added racing simulation gaming accessories to its catal…" at bounding box center [366, 236] width 378 height 23
click at [427, 168] on div "BEYOND AUDIO Heading" at bounding box center [366, 174] width 388 height 12
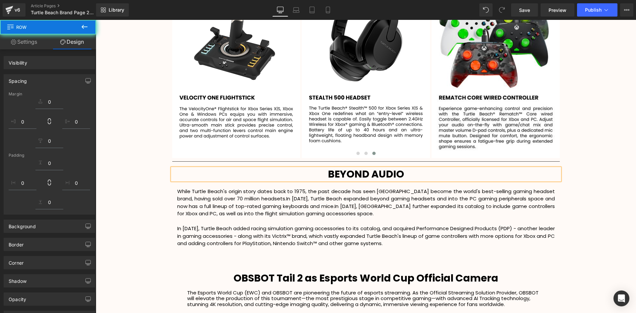
click at [307, 168] on h1 "BEYOND AUDIO" at bounding box center [366, 174] width 388 height 12
click at [305, 158] on div "Separator" at bounding box center [366, 161] width 388 height 7
click at [316, 168] on div "BEYOND AUDIO" at bounding box center [366, 174] width 388 height 12
click at [318, 180] on p at bounding box center [366, 184] width 378 height 8
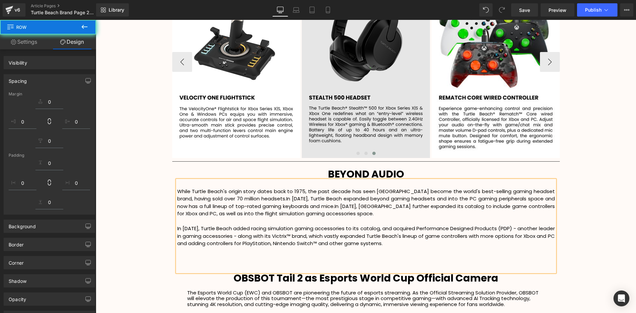
click at [318, 150] on div at bounding box center [366, 154] width 388 height 9
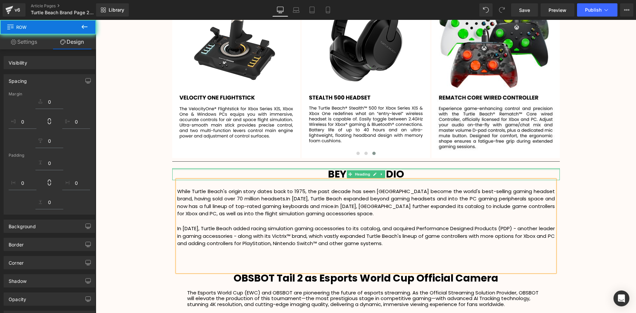
click at [321, 168] on div "BEYOND AUDIO Heading" at bounding box center [366, 174] width 388 height 12
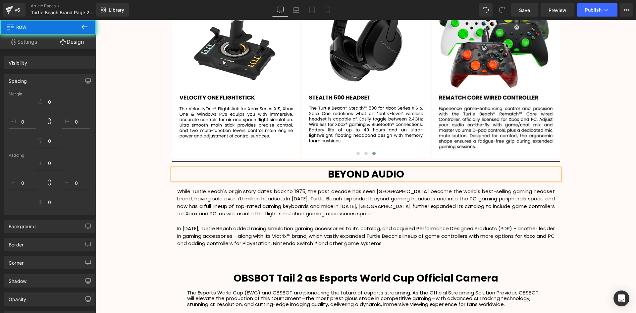
click at [273, 147] on div "Image Image Image Image" at bounding box center [366, 62] width 388 height 192
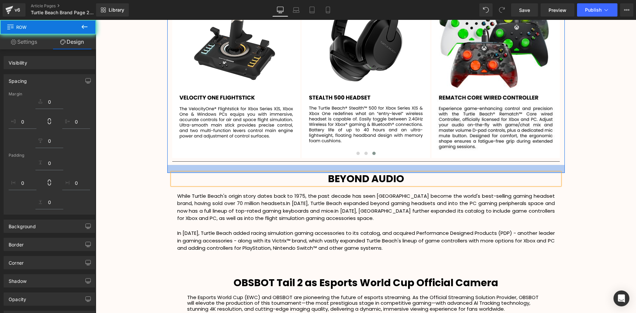
drag, startPoint x: 283, startPoint y: 156, endPoint x: 590, endPoint y: 179, distance: 307.8
click at [283, 165] on div at bounding box center [366, 169] width 398 height 8
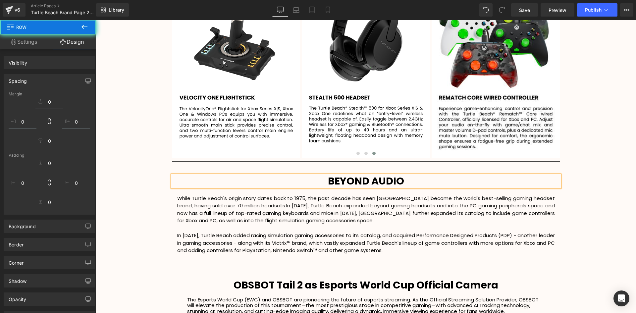
click at [482, 232] on p "In [DATE], Turtle Beach added racing simulation gaming accessories to its catal…" at bounding box center [366, 243] width 378 height 23
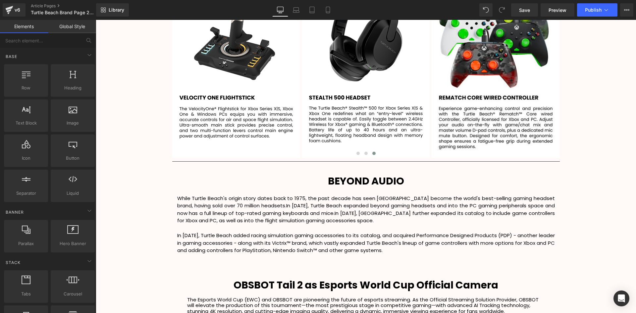
click at [518, 7] on link "Save" at bounding box center [524, 9] width 27 height 13
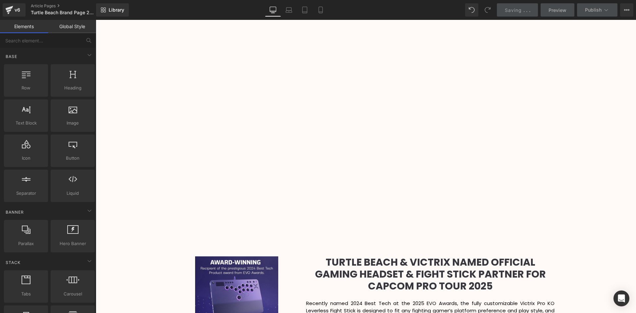
scroll to position [2045, 537]
